Goal: Find specific page/section: Find specific page/section

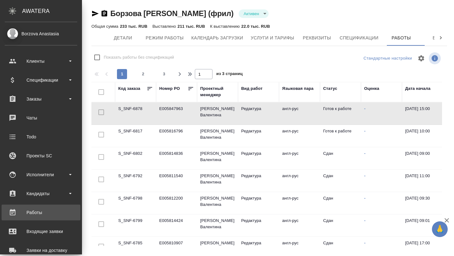
click at [38, 218] on link "Работы" at bounding box center [41, 213] width 79 height 16
